Goal: Transaction & Acquisition: Purchase product/service

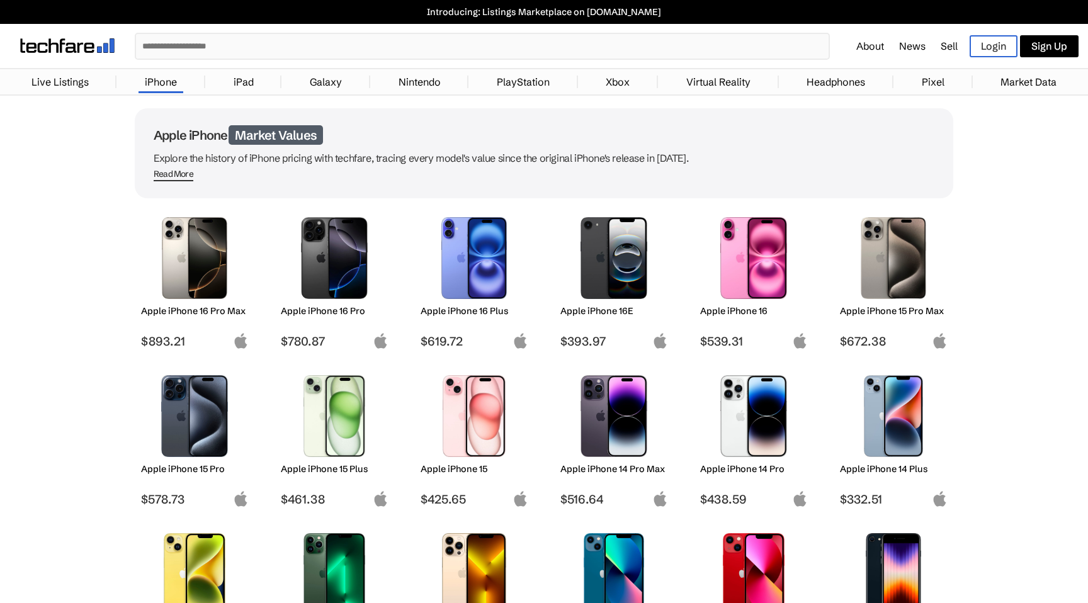
click at [619, 412] on img at bounding box center [614, 416] width 89 height 82
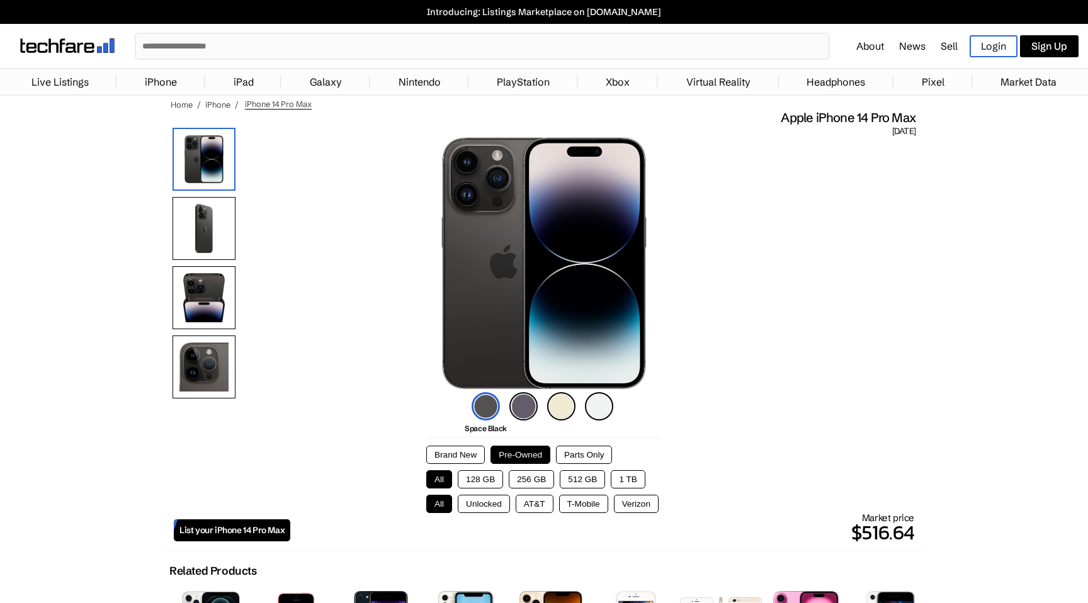
click at [621, 471] on button "1 TB" at bounding box center [628, 479] width 34 height 18
click at [442, 475] on button "All" at bounding box center [439, 479] width 26 height 18
click at [621, 478] on button "1 TB" at bounding box center [628, 479] width 34 height 18
click at [468, 502] on button "Unlocked" at bounding box center [484, 504] width 52 height 18
click at [439, 475] on button "All" at bounding box center [439, 479] width 26 height 18
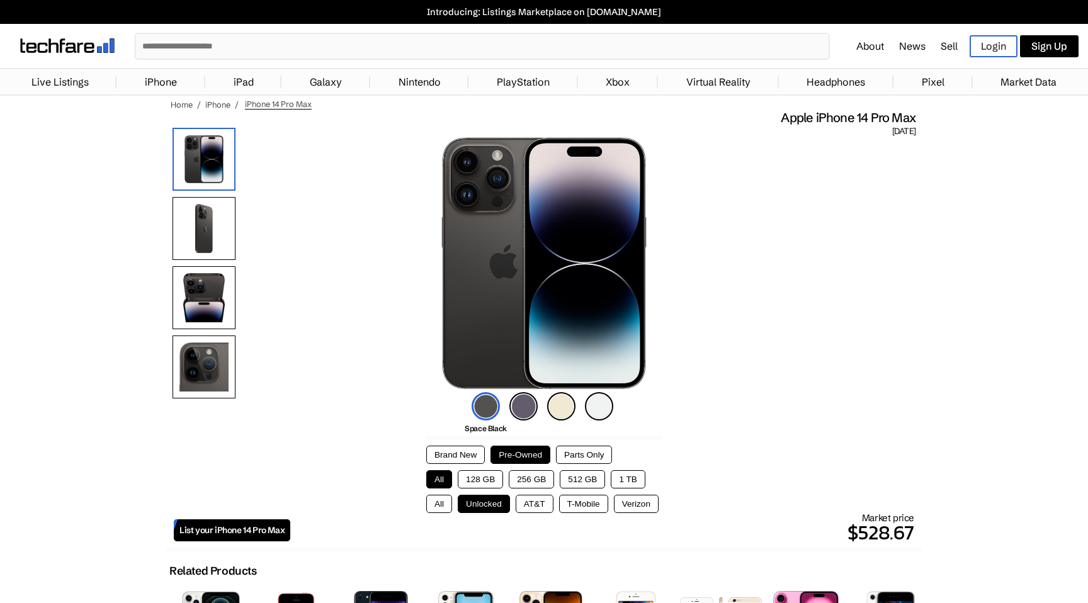
click at [480, 477] on button "128 GB" at bounding box center [480, 479] width 45 height 18
click at [533, 479] on button "256 GB" at bounding box center [531, 479] width 45 height 18
click at [572, 479] on button "512 GB" at bounding box center [582, 479] width 45 height 18
click at [628, 479] on button "1 TB" at bounding box center [628, 479] width 34 height 18
click at [156, 81] on link "iPhone" at bounding box center [161, 81] width 45 height 25
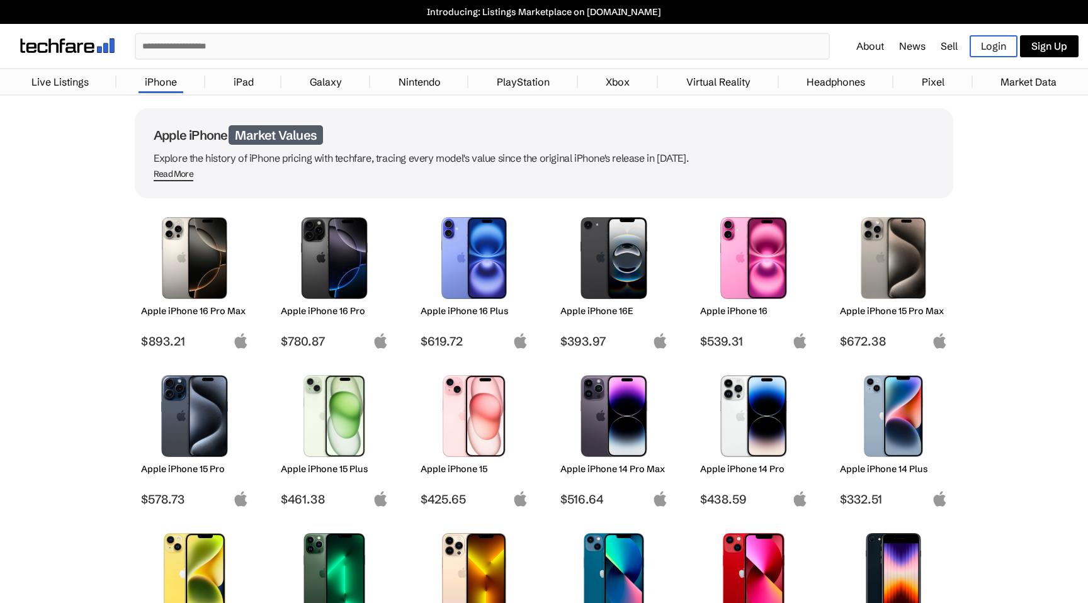
click at [622, 407] on img at bounding box center [614, 416] width 89 height 82
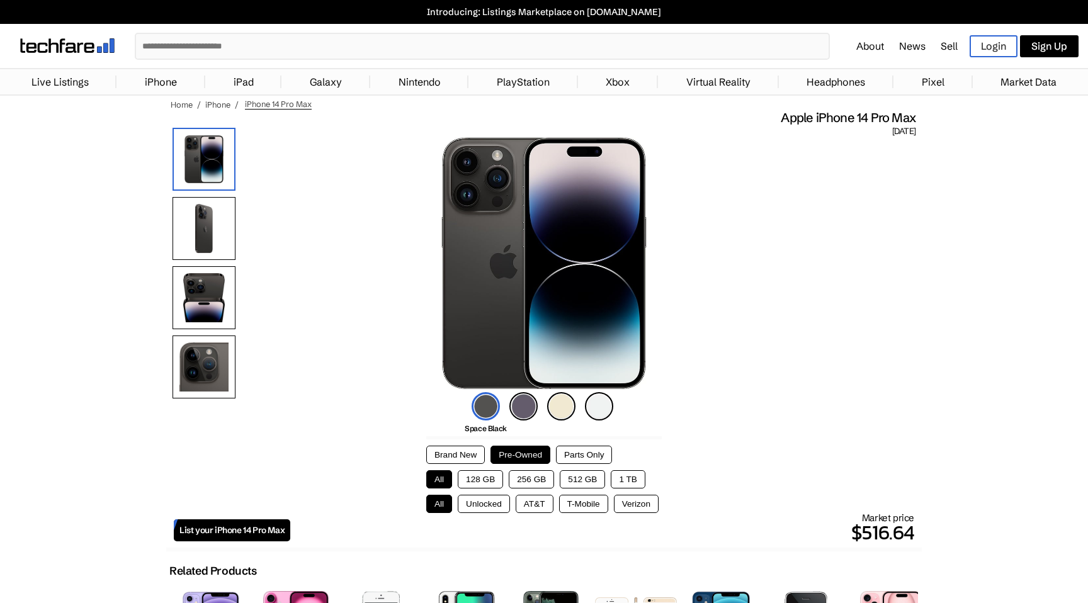
click at [251, 527] on span "List your iPhone 14 Pro Max" at bounding box center [231, 530] width 105 height 11
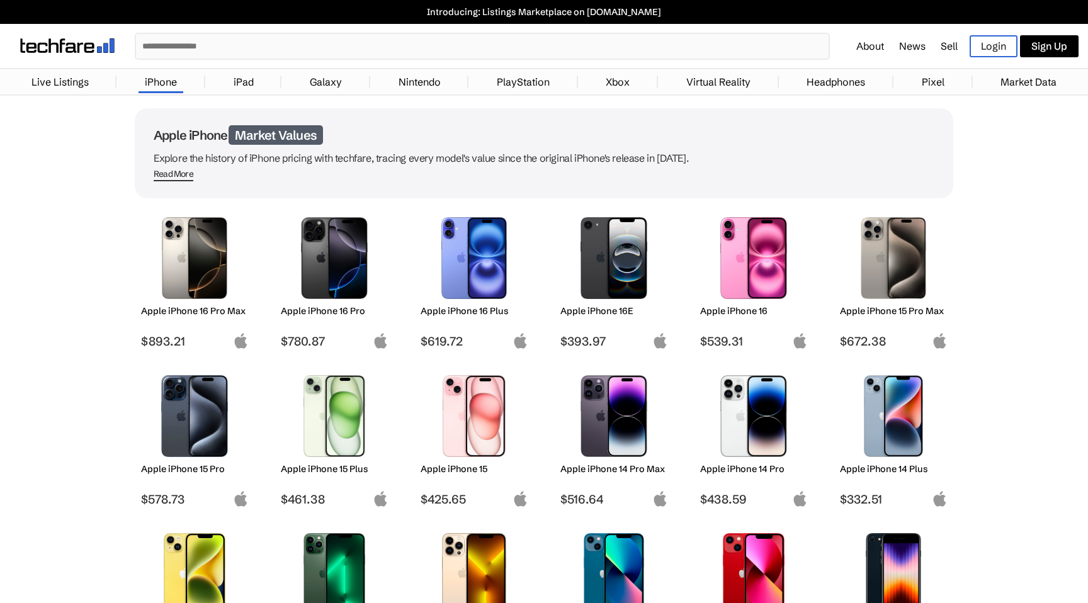
click at [77, 84] on link "Live Listings" at bounding box center [60, 81] width 70 height 25
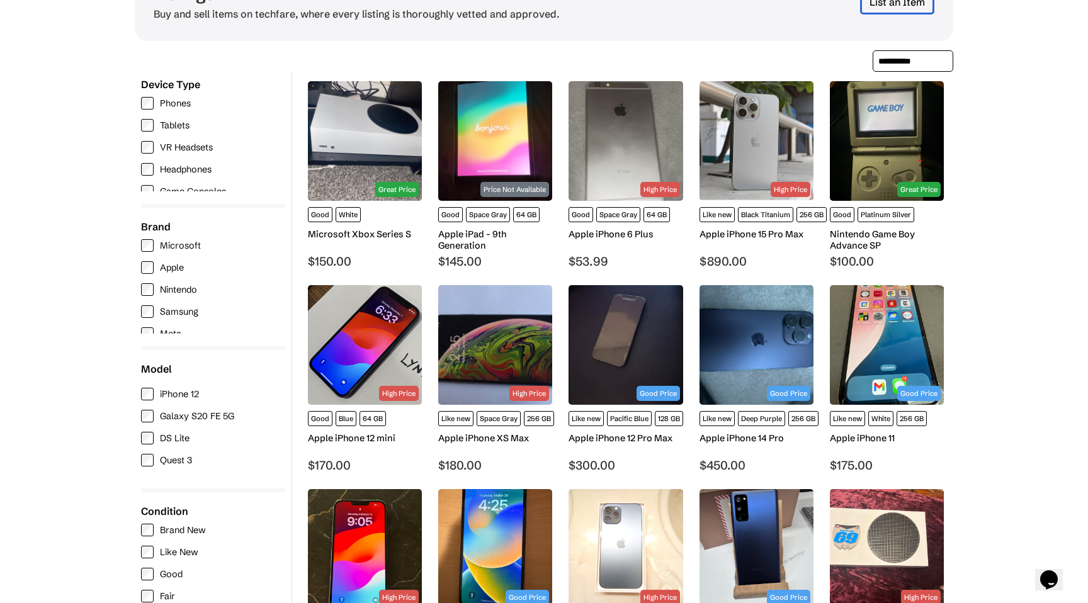
scroll to position [125, 0]
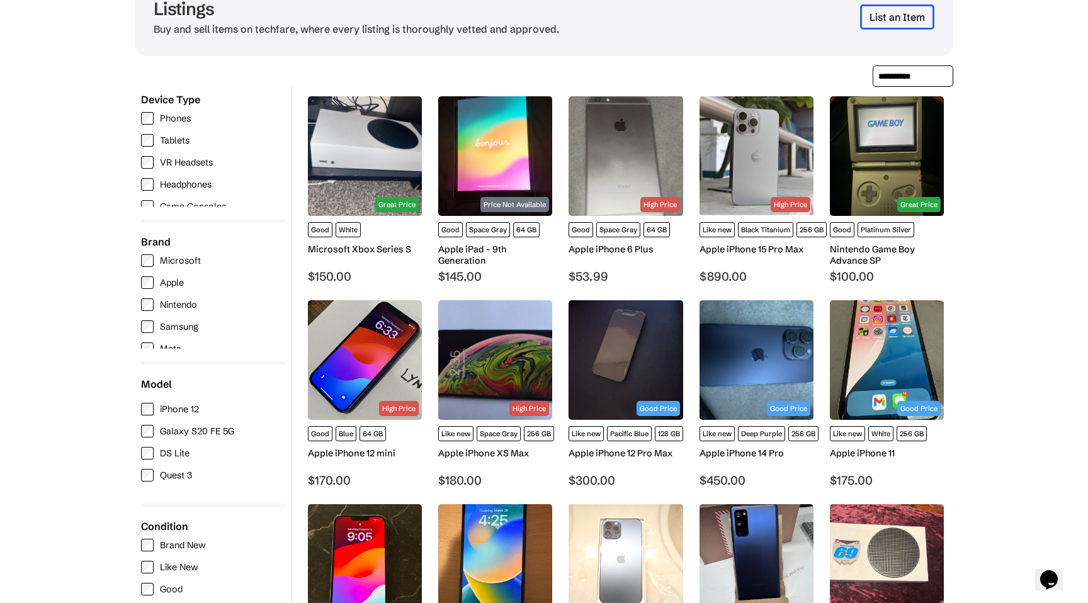
click at [140, 277] on div "Filters ✕ See Results Device Type Phones Tablets VR Headsets Headphones Game Co…" at bounding box center [213, 373] width 157 height 572
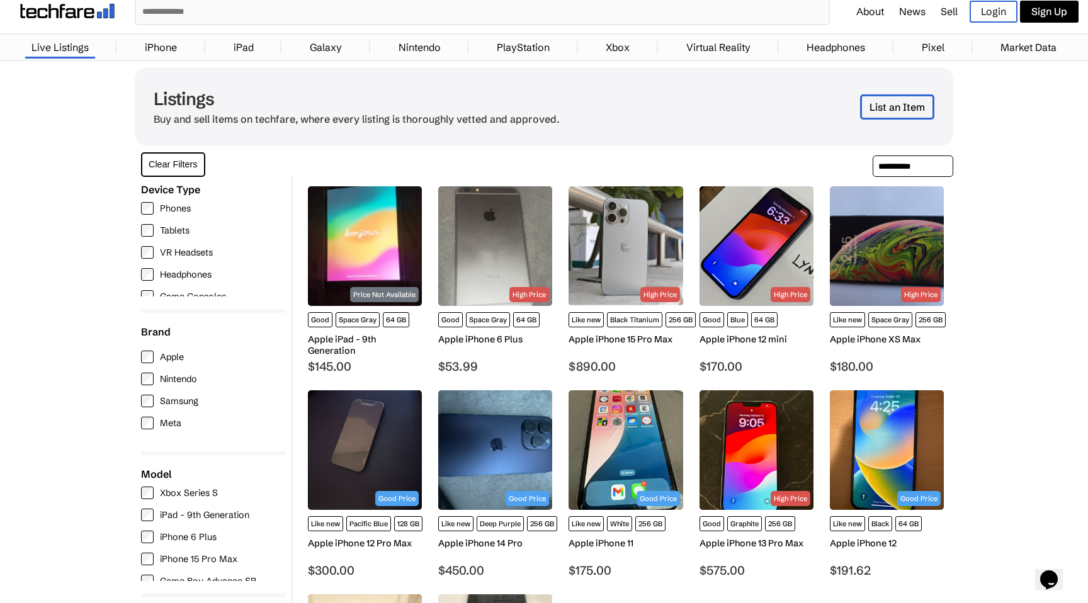
scroll to position [43, 0]
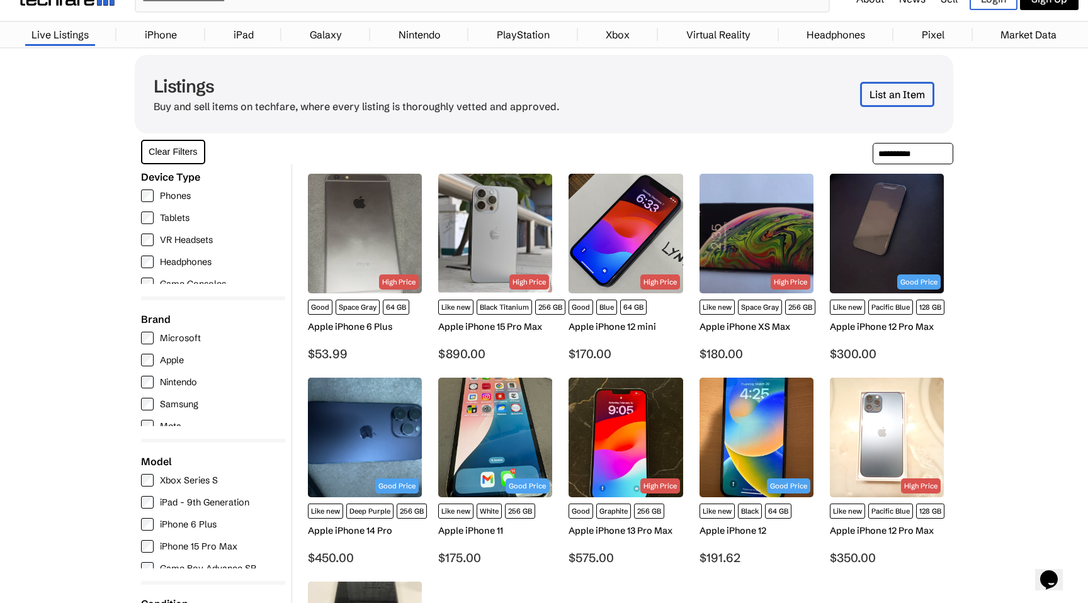
scroll to position [57, 0]
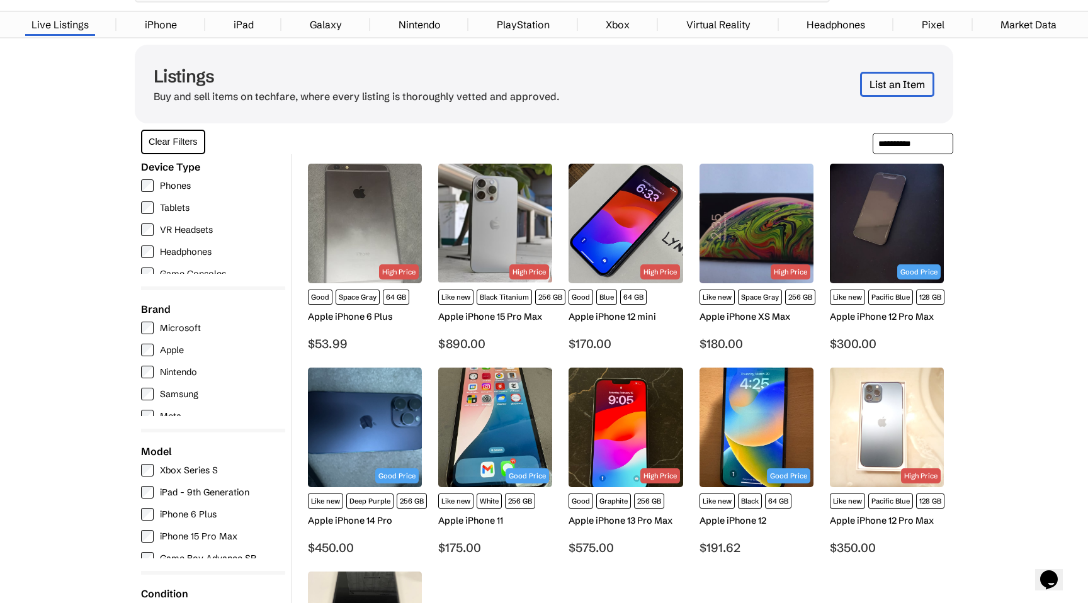
click at [369, 409] on img at bounding box center [365, 428] width 114 height 120
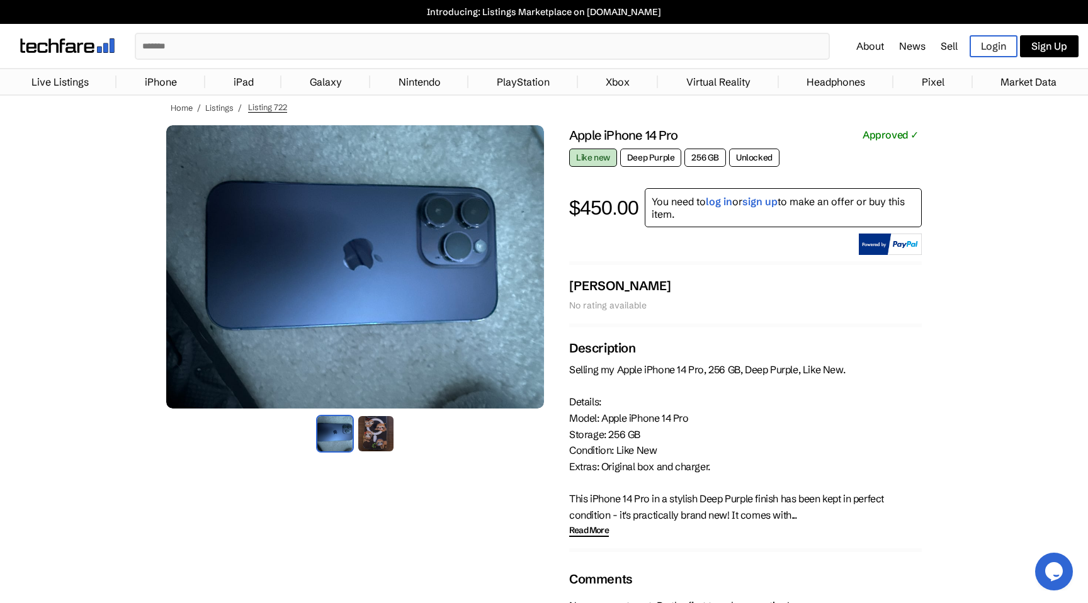
click at [382, 433] on img at bounding box center [376, 434] width 38 height 38
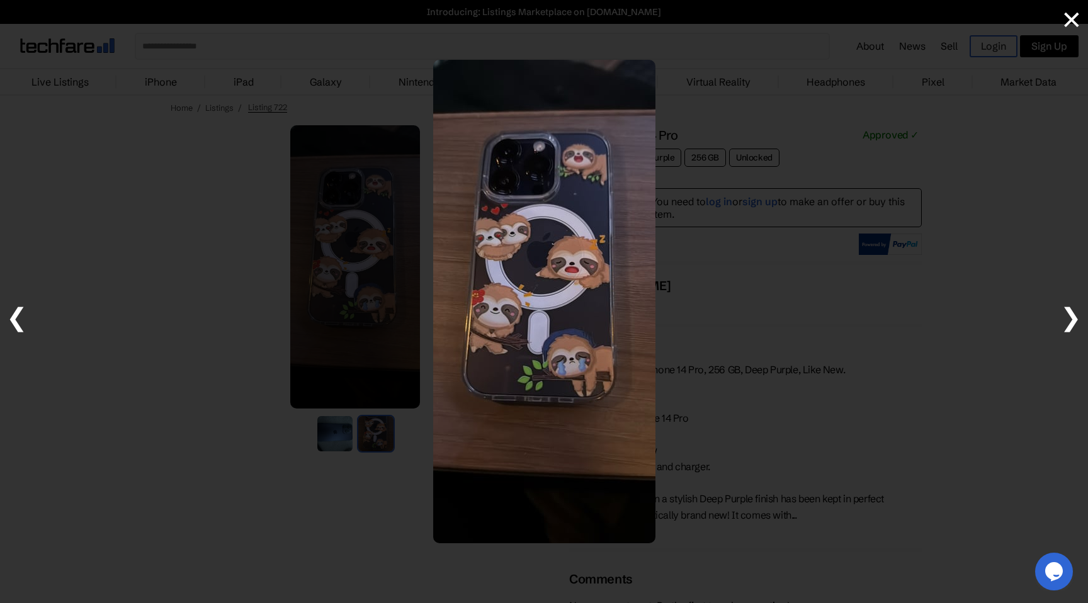
click at [372, 477] on div at bounding box center [544, 301] width 1088 height 603
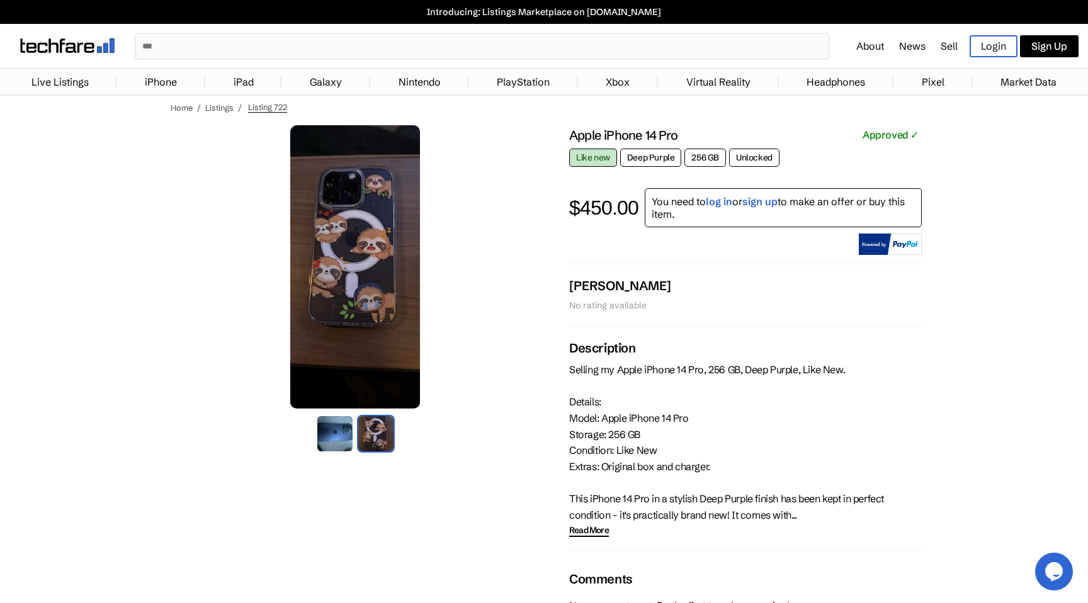
click at [708, 332] on div "Apple iPhone 14 Pro Approved ✓ Like new Deep Purple 256 GB Unlocked $450.00 You…" at bounding box center [745, 478] width 353 height 706
